Goal: Use online tool/utility: Use online tool/utility

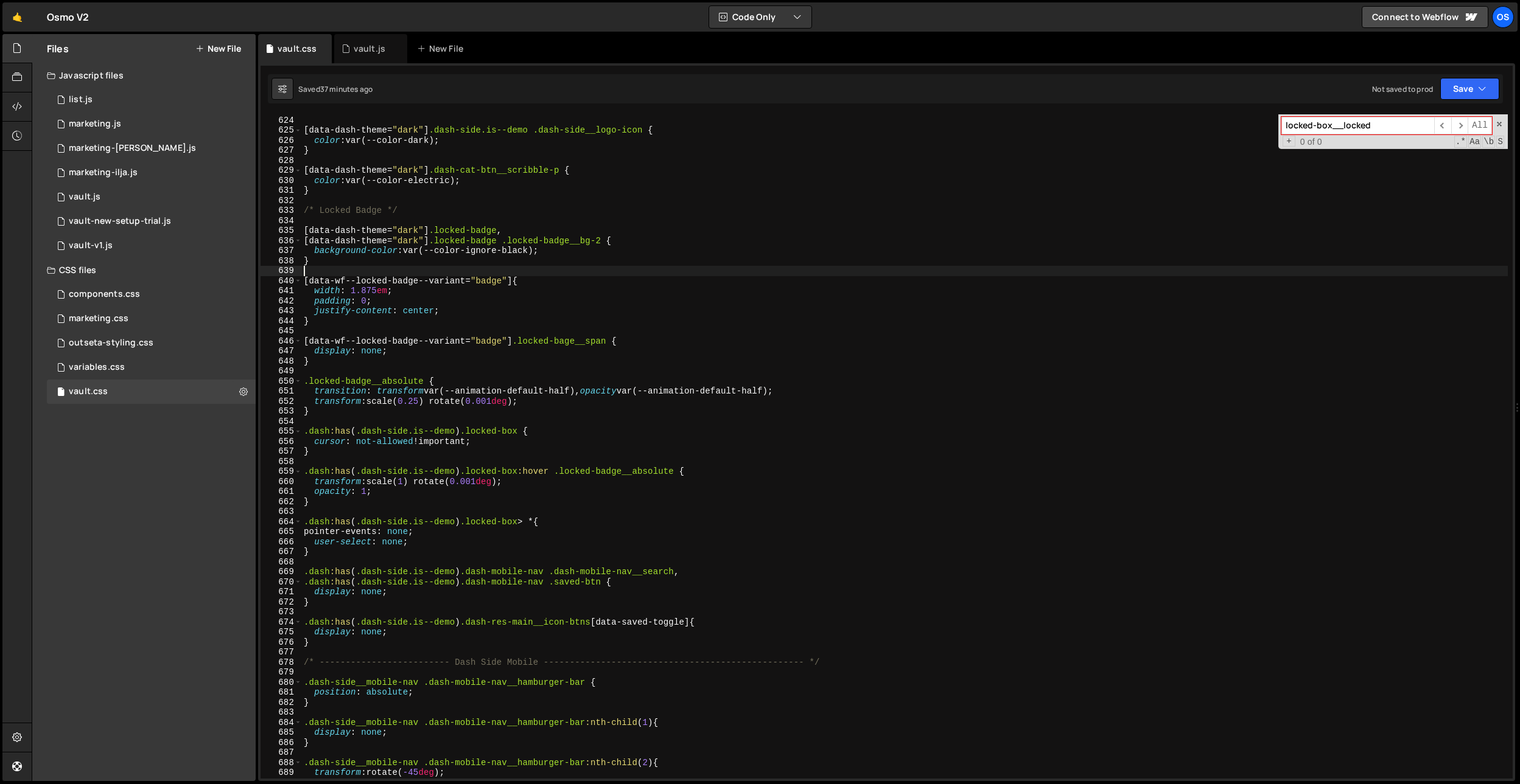
scroll to position [4381, 0]
click at [394, 638] on div "} [ data-dash-theme = " dark " ] .dash-side.is--demo .dash-side__logo-icon { co…" at bounding box center [905, 447] width 1207 height 684
type textarea "}"
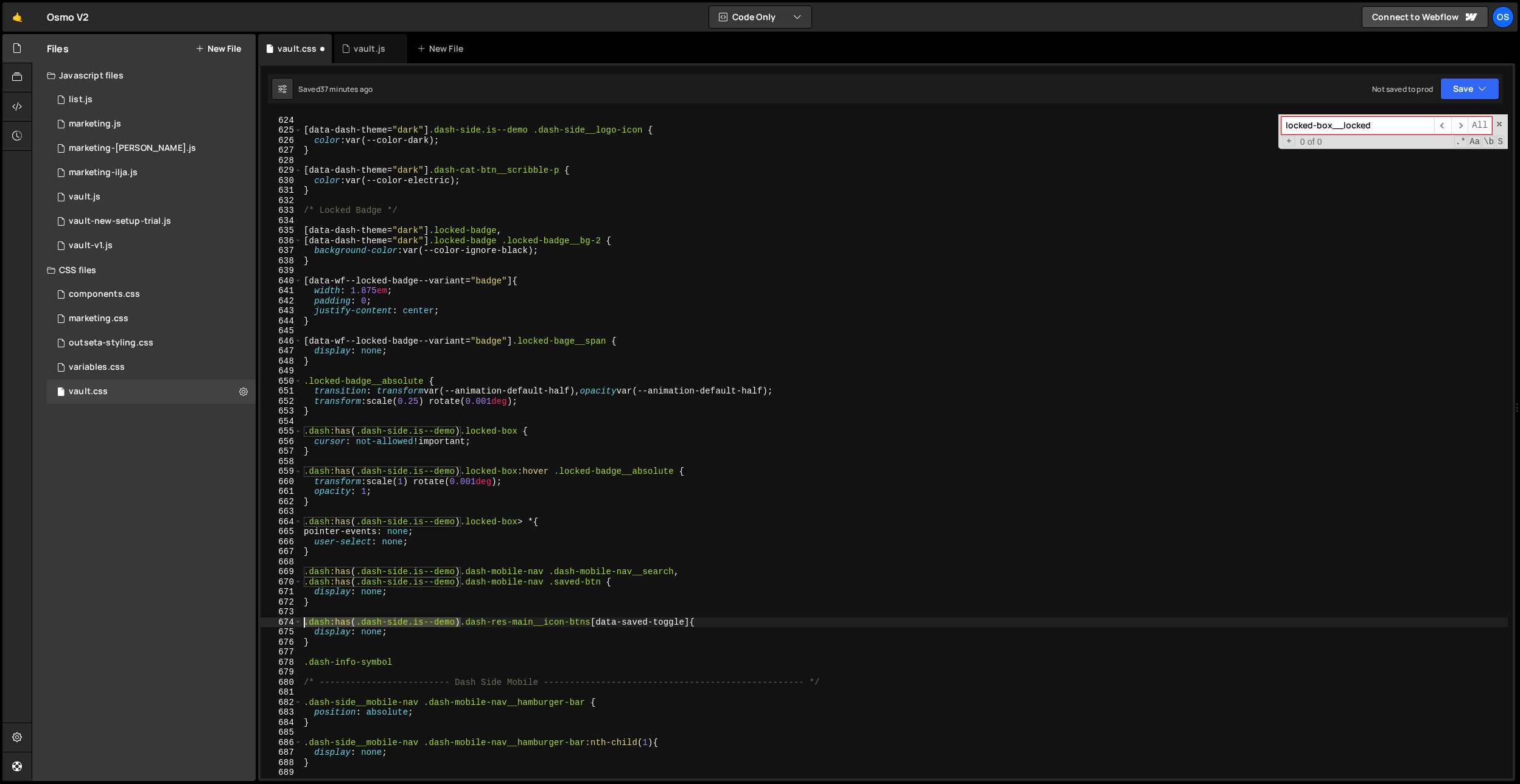
drag, startPoint x: 463, startPoint y: 622, endPoint x: 286, endPoint y: 623, distance: 177.0
click at [284, 620] on div ".dash-info-symbol 623 624 625 626 627 628 629 630 631 632 633 634 635 636 637 6…" at bounding box center [887, 447] width 1253 height 664
click at [303, 662] on div "} [ data-dash-theme = " dark " ] .dash-side.is--demo .dash-side__logo-icon { co…" at bounding box center [905, 447] width 1207 height 684
click at [568, 663] on div "} [ data-dash-theme = " dark " ] .dash-side.is--demo .dash-side__logo-icon { co…" at bounding box center [905, 447] width 1207 height 684
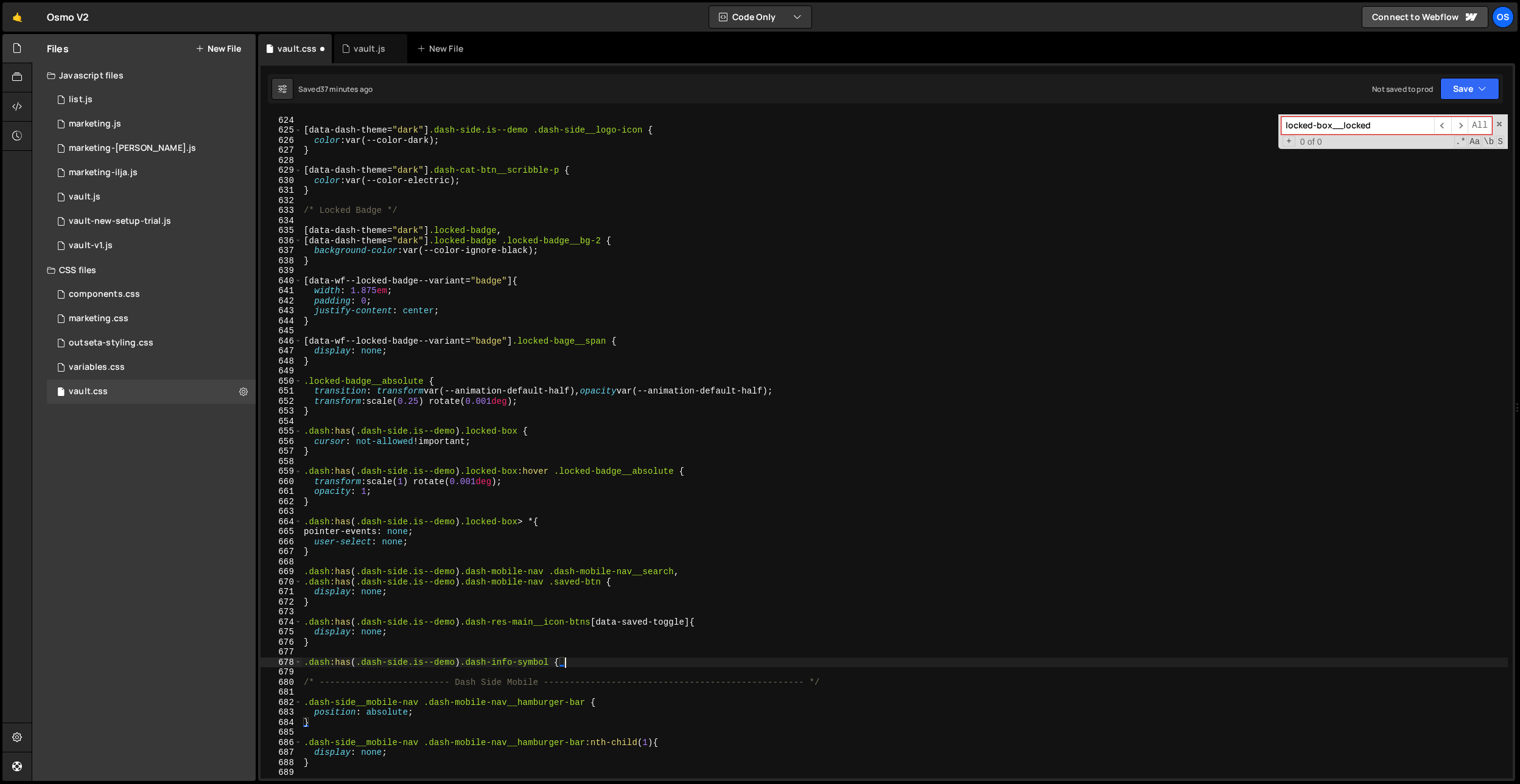
type textarea ".dash:has(.dash-side.is--demo) .dash-info-symbol {}"
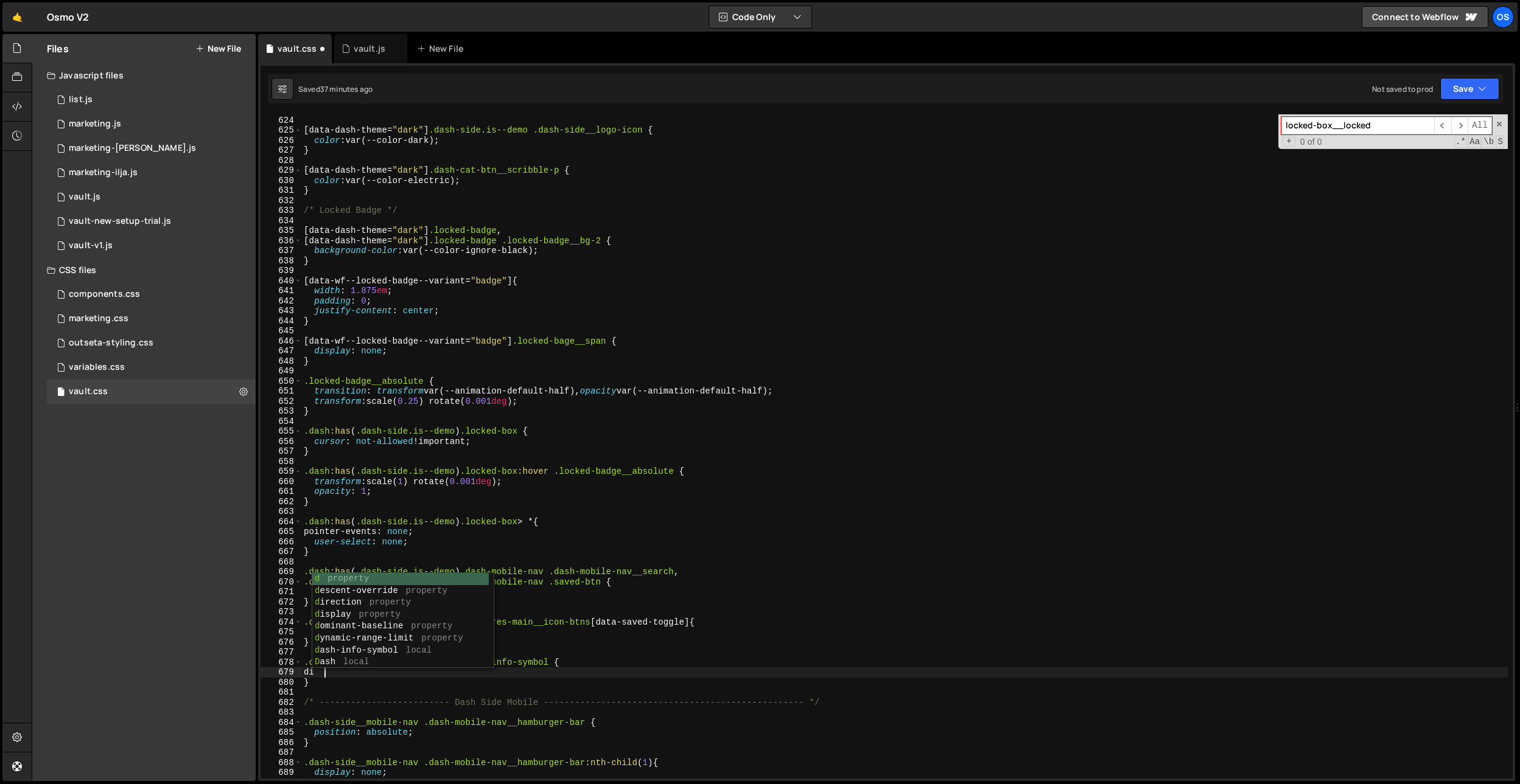
scroll to position [0, 1]
type textarea "displayn"
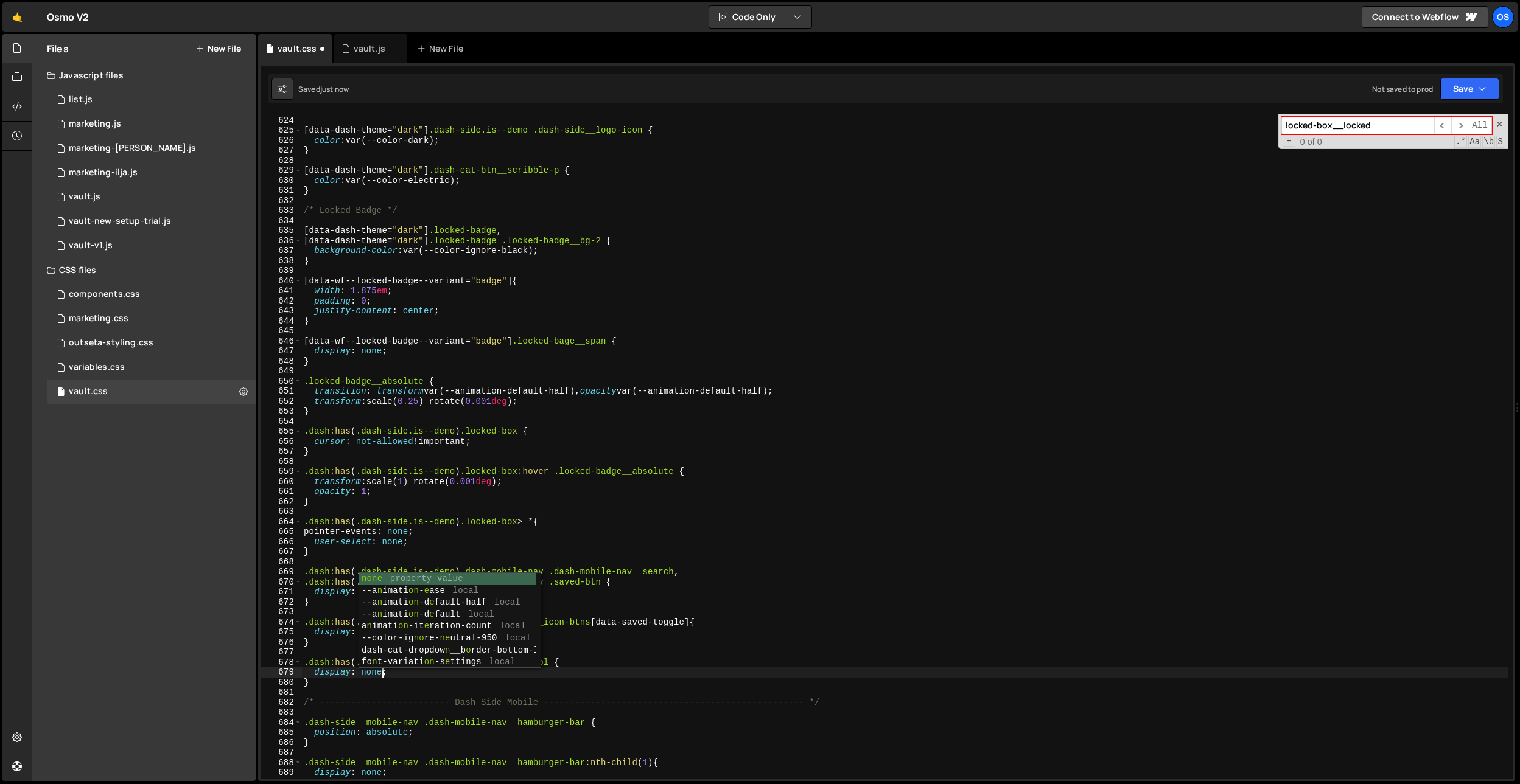
drag, startPoint x: 374, startPoint y: 703, endPoint x: 370, endPoint y: 687, distance: 16.5
click at [374, 702] on div "} [ data-dash-theme = " dark " ] .dash-side.is--demo .dash-side__logo-icon { co…" at bounding box center [905, 447] width 1207 height 684
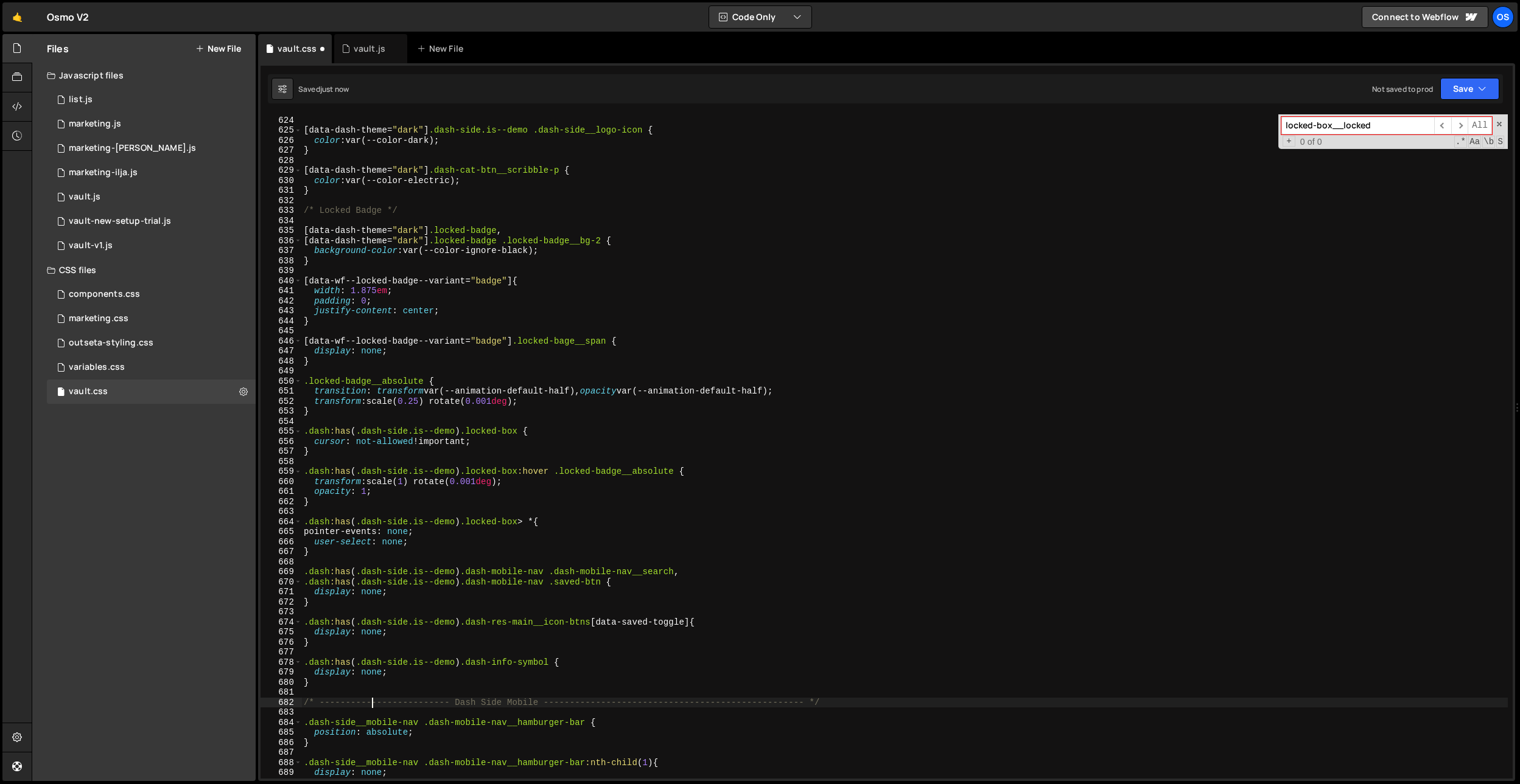
click at [467, 658] on div "} [ data-dash-theme = " dark " ] .dash-side.is--demo .dash-side__logo-icon { co…" at bounding box center [905, 447] width 1207 height 684
paste textarea "dash-res-doc-group"
type textarea ".dash:has(.dash-side.is--demo) .dash-res-doc-group .dash-info-symbol {"
